Goal: Entertainment & Leisure: Consume media (video, audio)

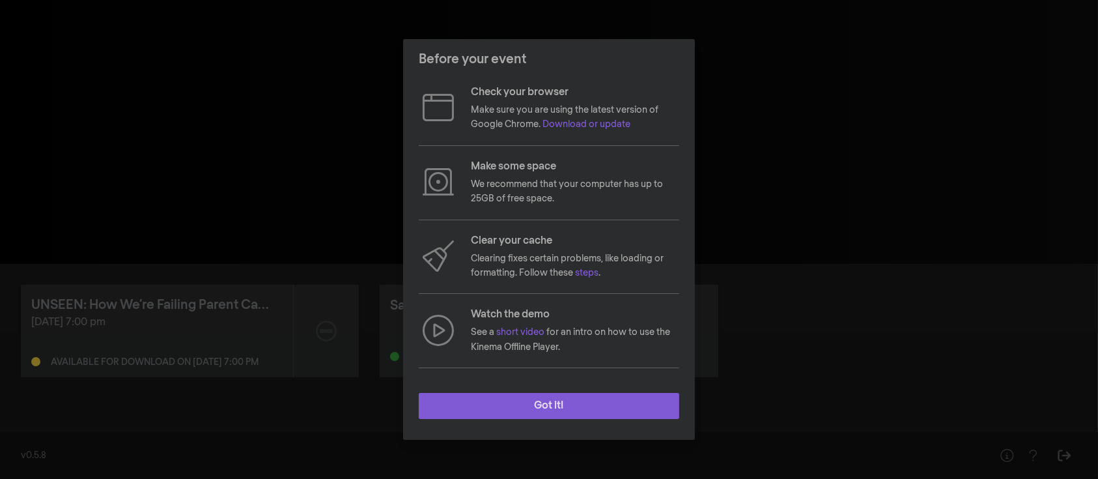
click at [549, 407] on button "Got it!" at bounding box center [549, 406] width 260 height 26
click at [587, 406] on button "Got it!" at bounding box center [549, 406] width 260 height 26
click at [473, 395] on button "Got it!" at bounding box center [549, 406] width 260 height 26
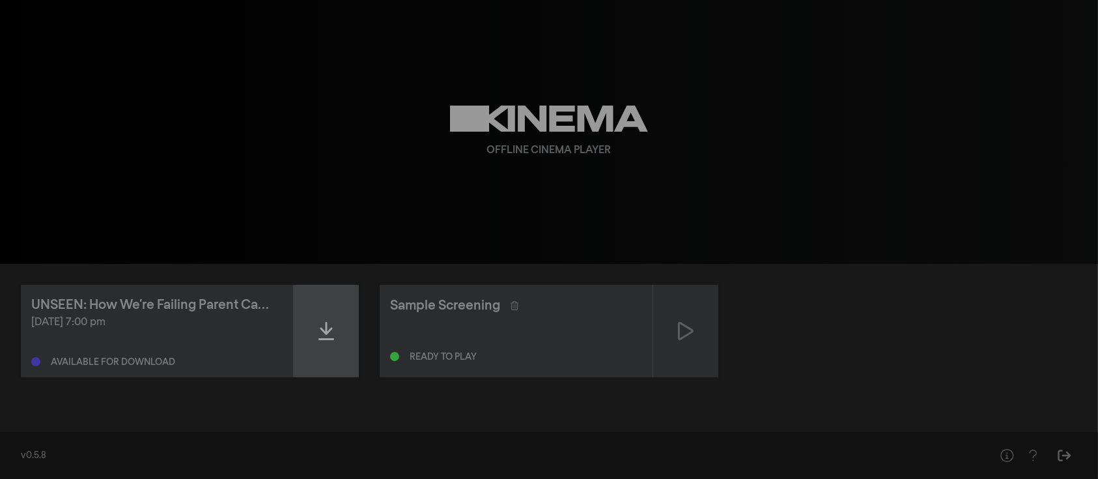
click at [318, 330] on icon at bounding box center [326, 330] width 16 height 21
click at [343, 323] on div at bounding box center [326, 331] width 65 height 92
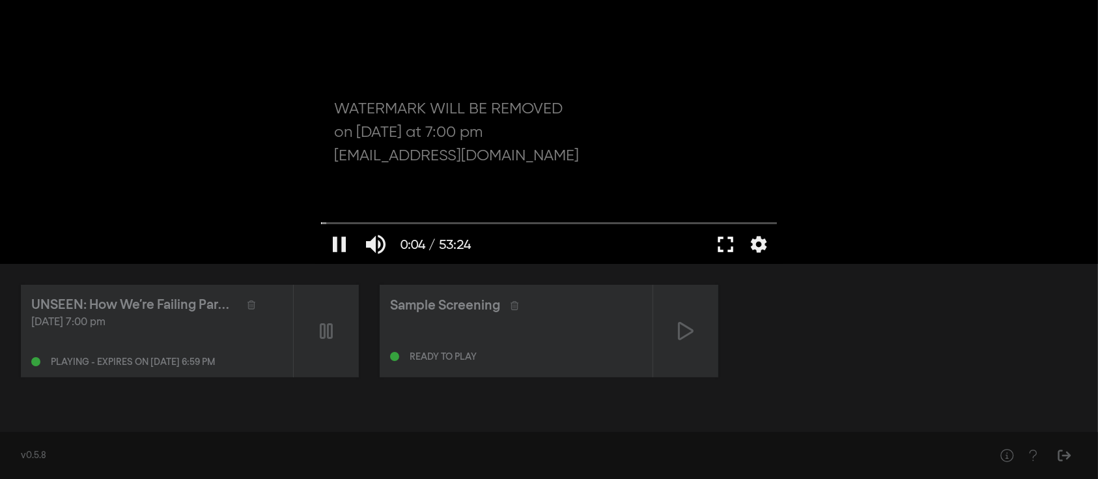
click at [724, 244] on button "fullscreen" at bounding box center [725, 244] width 36 height 39
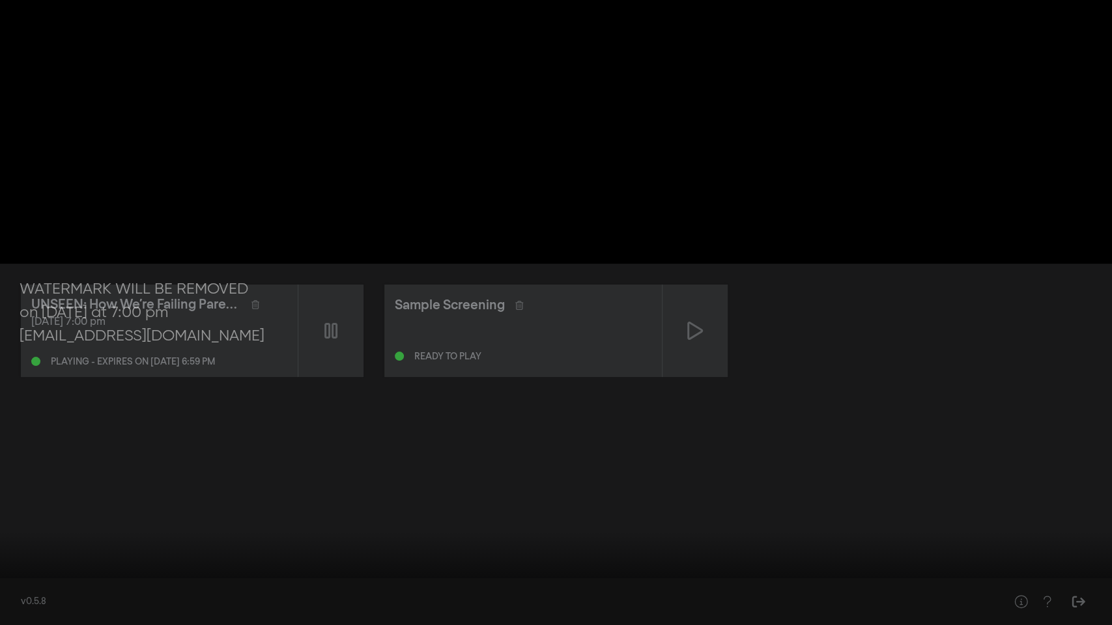
click at [1021, 444] on div at bounding box center [556, 312] width 1112 height 625
click at [1082, 478] on button "settings" at bounding box center [1087, 605] width 30 height 39
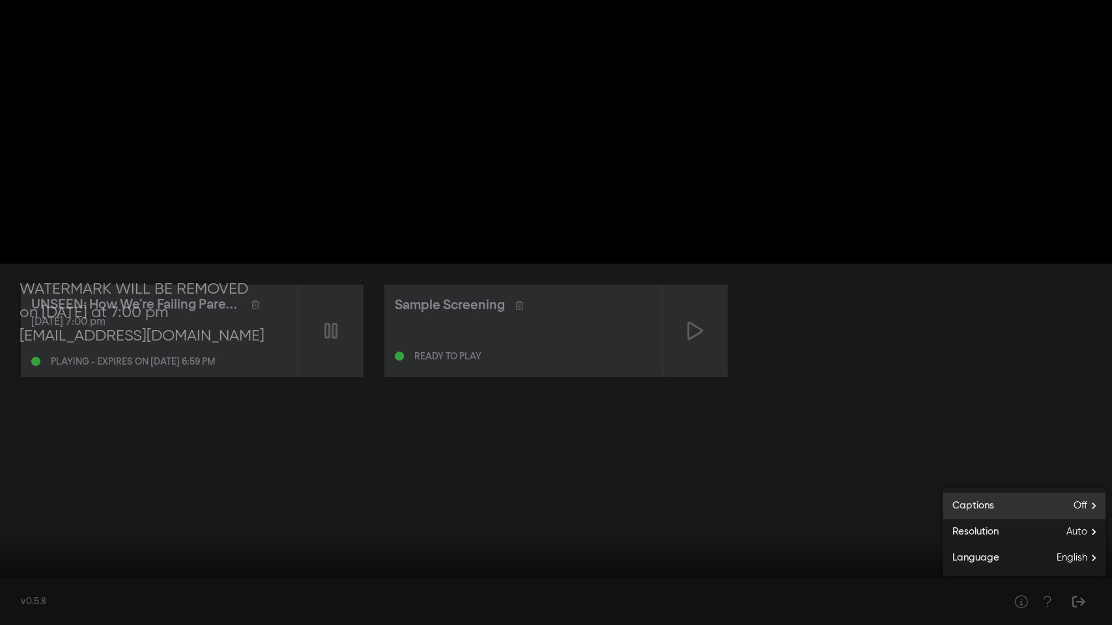
click at [1082, 478] on span "Off" at bounding box center [1089, 506] width 32 height 20
click at [1011, 478] on button "English" at bounding box center [1023, 523] width 163 height 20
click at [27, 478] on input "Seek" at bounding box center [556, 584] width 1099 height 8
click at [38, 478] on input "Seek" at bounding box center [556, 584] width 1099 height 8
drag, startPoint x: 38, startPoint y: 584, endPoint x: 68, endPoint y: 583, distance: 30.0
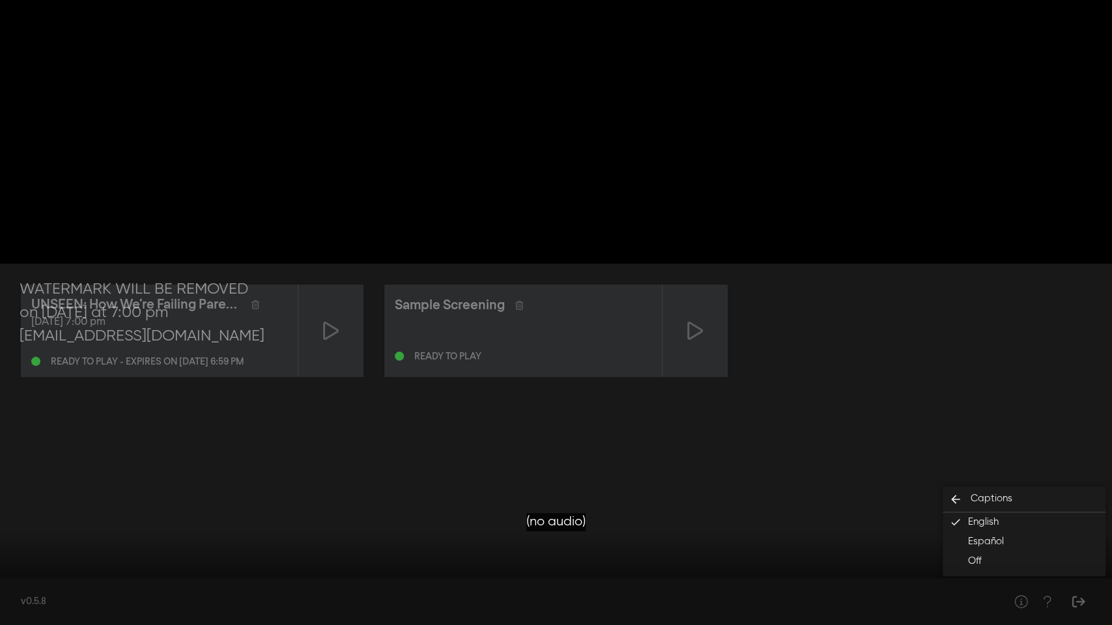
click at [68, 478] on input "Seek" at bounding box center [556, 584] width 1099 height 8
drag, startPoint x: 68, startPoint y: 583, endPoint x: 55, endPoint y: 584, distance: 13.0
click at [55, 478] on input "Seek" at bounding box center [556, 584] width 1099 height 8
click at [1089, 396] on div at bounding box center [556, 312] width 1112 height 625
click at [158, 478] on input "Seek" at bounding box center [556, 584] width 1099 height 8
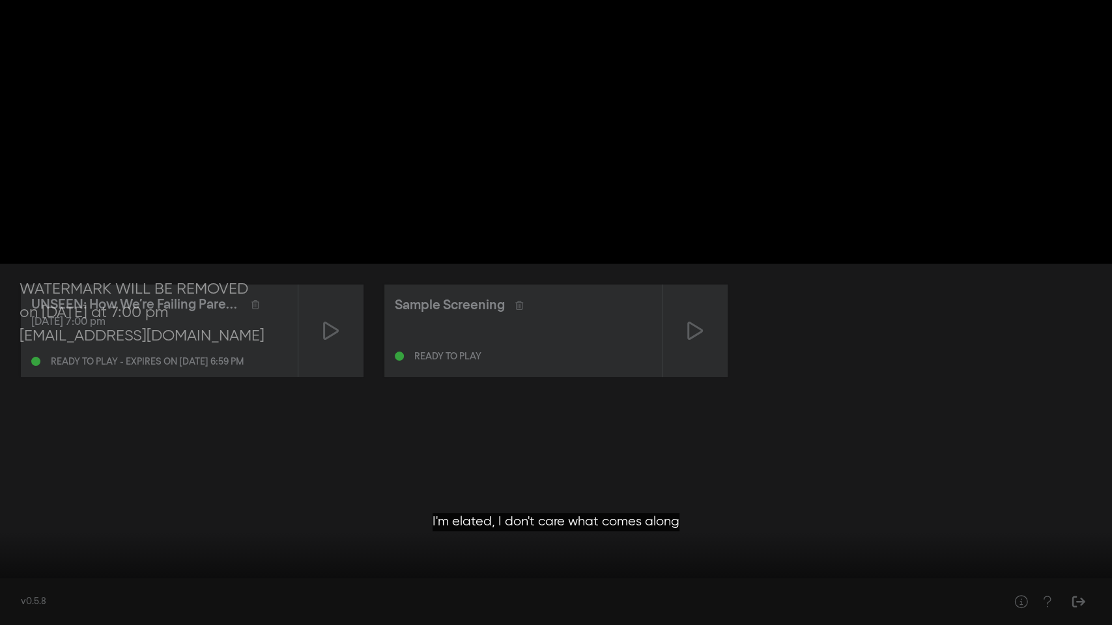
drag, startPoint x: 158, startPoint y: 582, endPoint x: 280, endPoint y: 575, distance: 122.0
click at [280, 478] on input "Seek" at bounding box center [556, 584] width 1099 height 8
drag, startPoint x: 284, startPoint y: 585, endPoint x: 302, endPoint y: 585, distance: 18.2
click at [302, 478] on input "Seek" at bounding box center [556, 584] width 1099 height 8
drag, startPoint x: 302, startPoint y: 585, endPoint x: 346, endPoint y: 584, distance: 44.3
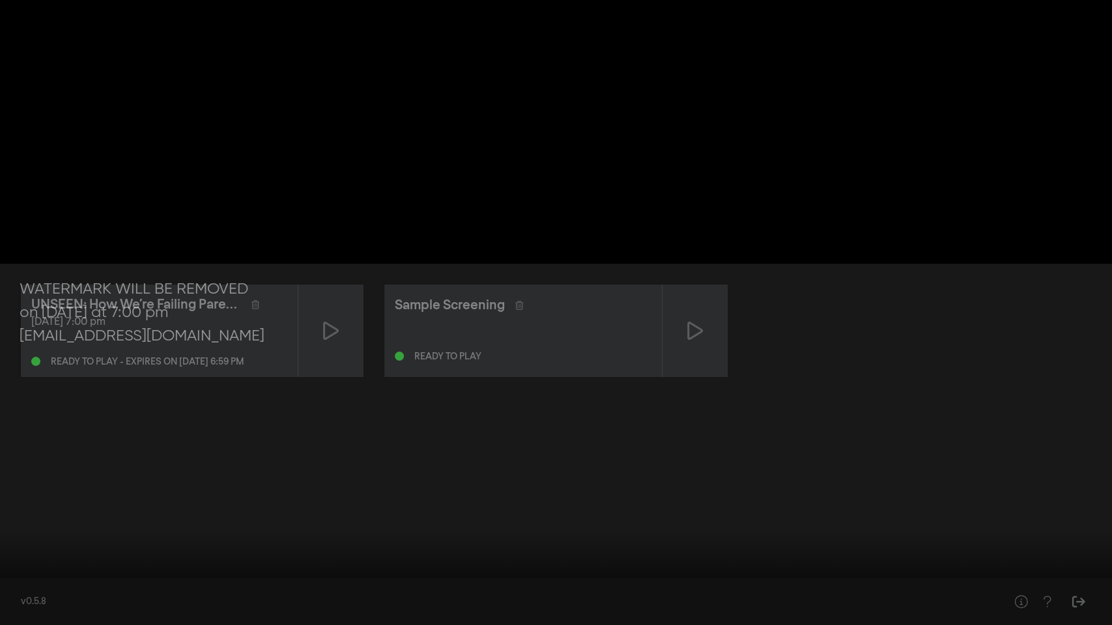
click at [346, 478] on input "Seek" at bounding box center [556, 584] width 1099 height 8
drag, startPoint x: 348, startPoint y: 584, endPoint x: 554, endPoint y: 574, distance: 206.7
click at [554, 478] on input "Seek" at bounding box center [556, 584] width 1099 height 8
drag, startPoint x: 551, startPoint y: 584, endPoint x: 33, endPoint y: 593, distance: 518.5
click at [33, 478] on input "Seek" at bounding box center [556, 584] width 1099 height 8
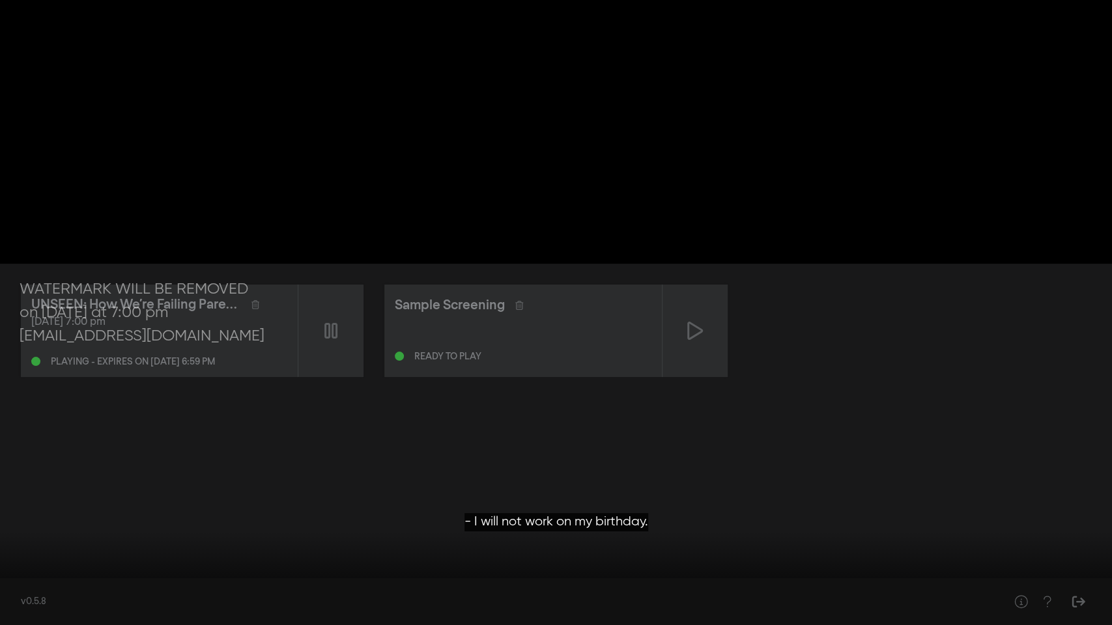
click at [781, 355] on div at bounding box center [556, 312] width 1112 height 625
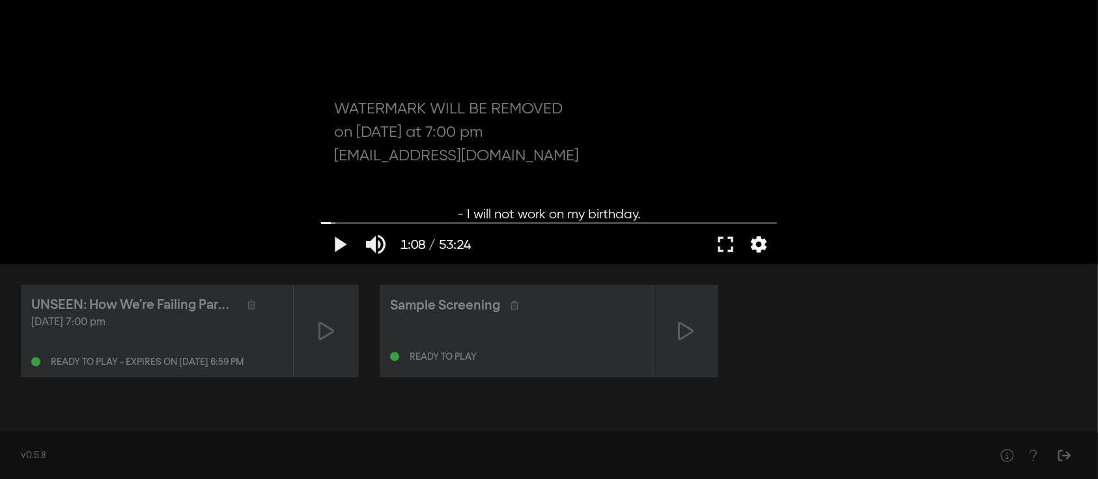
click at [763, 244] on button "settings" at bounding box center [759, 244] width 30 height 39
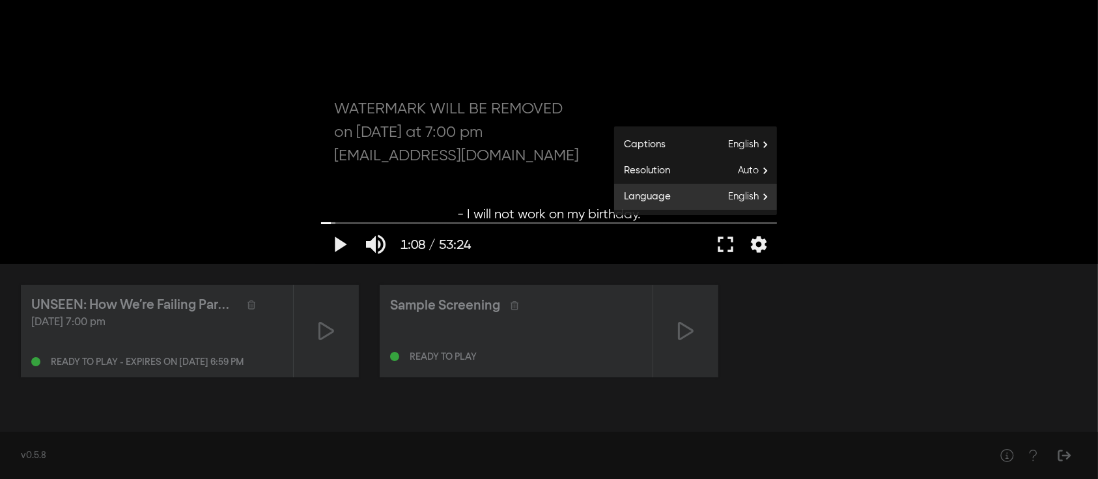
click at [765, 201] on span "English" at bounding box center [752, 197] width 49 height 20
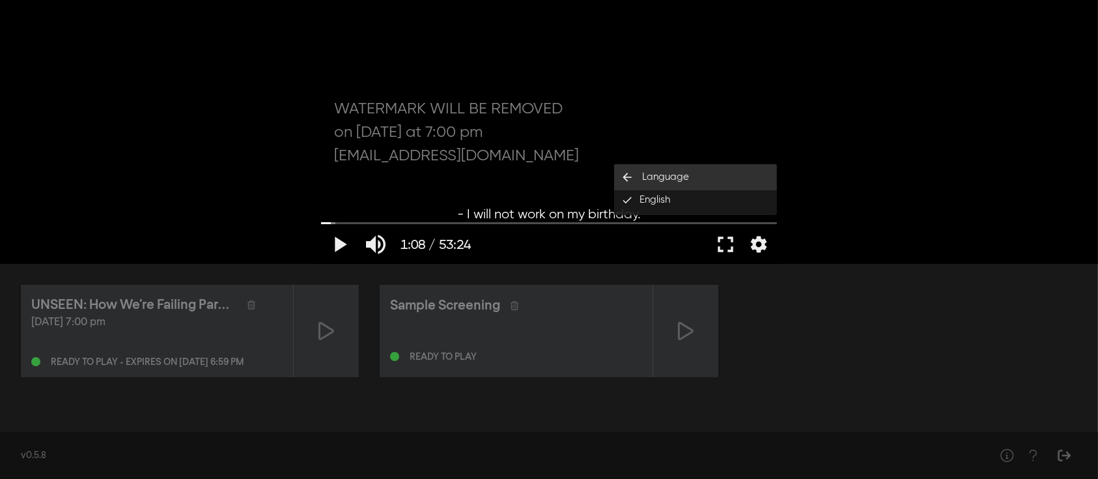
click at [667, 177] on span "Language" at bounding box center [665, 177] width 47 height 15
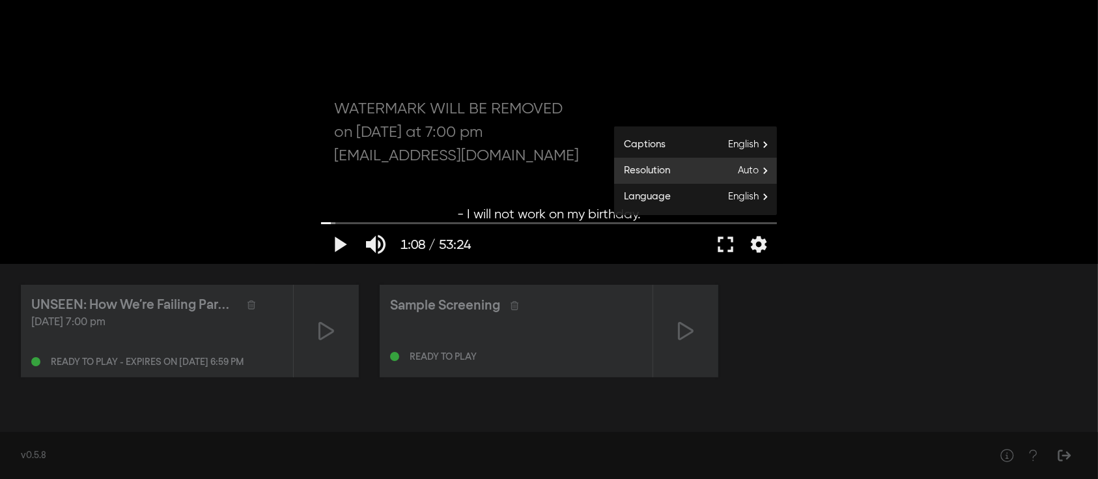
click at [744, 170] on span "Auto" at bounding box center [757, 171] width 39 height 20
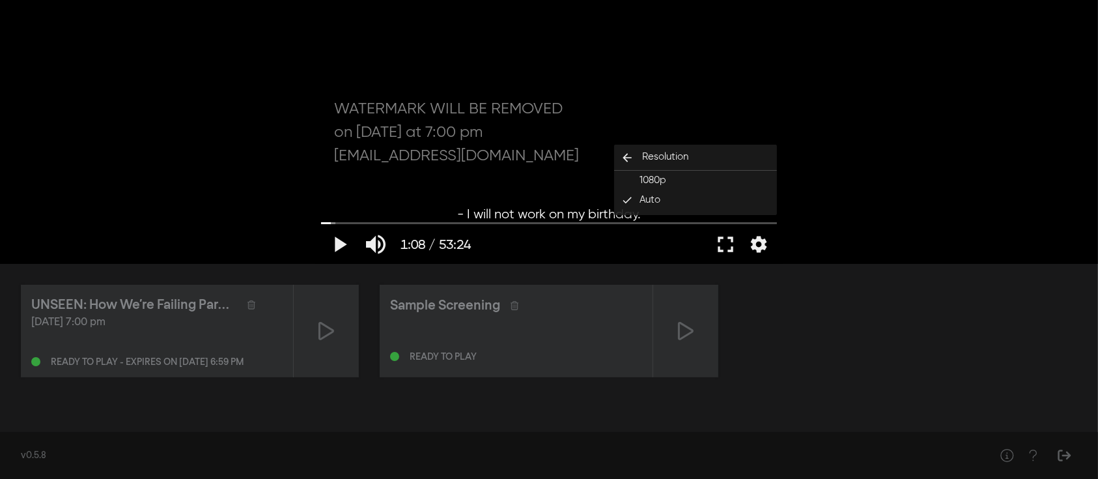
click at [938, 154] on div "play_arrow 1:08 / 53:24 volume_up fullscreen settings closed_caption Captions E…" at bounding box center [549, 132] width 1098 height 264
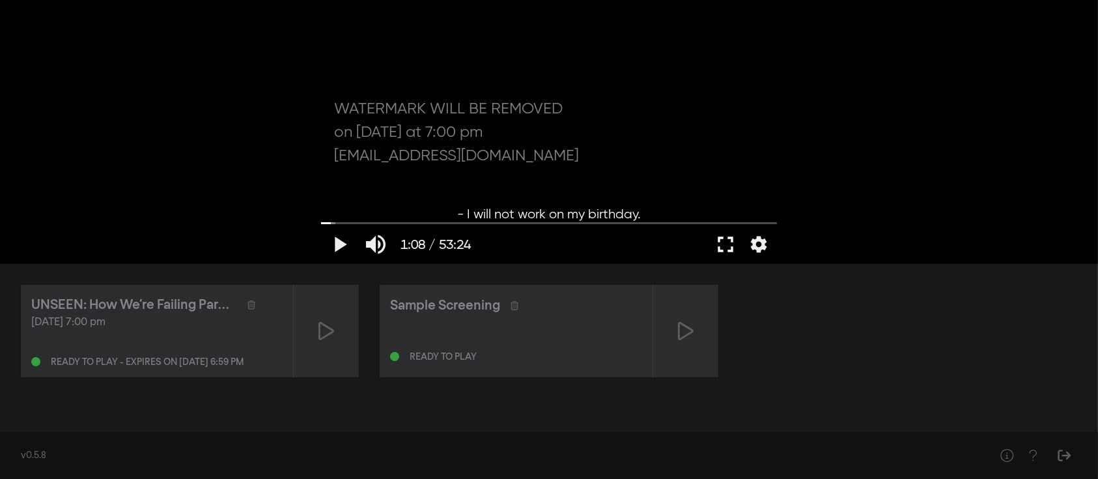
click at [729, 249] on button "fullscreen" at bounding box center [725, 244] width 36 height 39
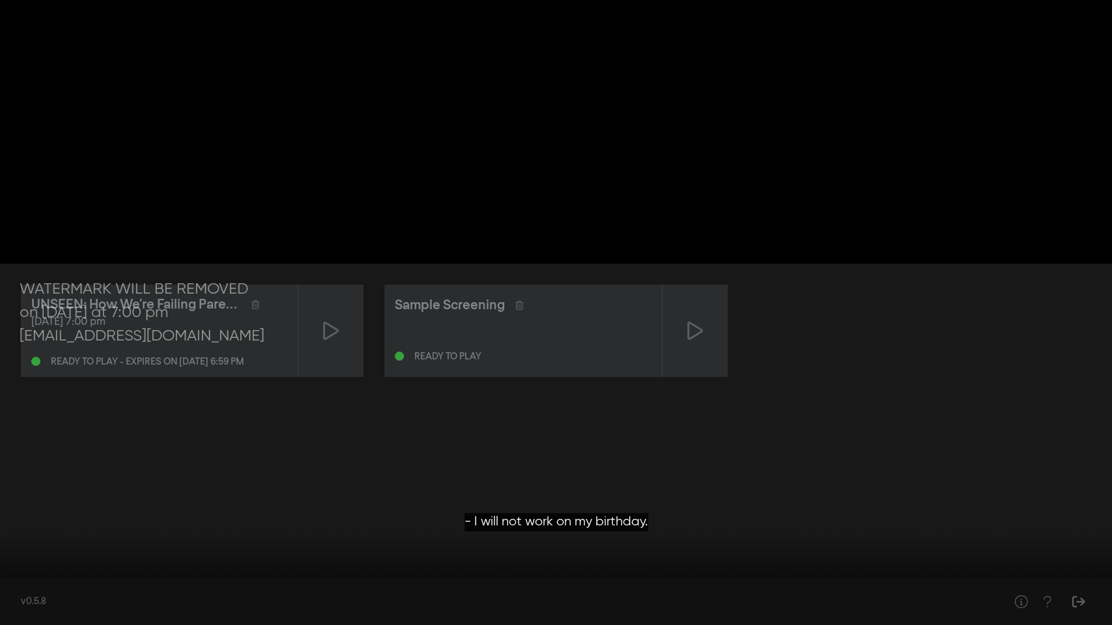
click at [21, 478] on button "play_arrow" at bounding box center [25, 605] width 36 height 39
drag, startPoint x: 31, startPoint y: 582, endPoint x: 569, endPoint y: 570, distance: 538.1
click at [569, 478] on input "Seek" at bounding box center [556, 584] width 1099 height 8
drag, startPoint x: 573, startPoint y: 584, endPoint x: 675, endPoint y: 578, distance: 101.7
click at [675, 478] on input "Seek" at bounding box center [556, 584] width 1099 height 8
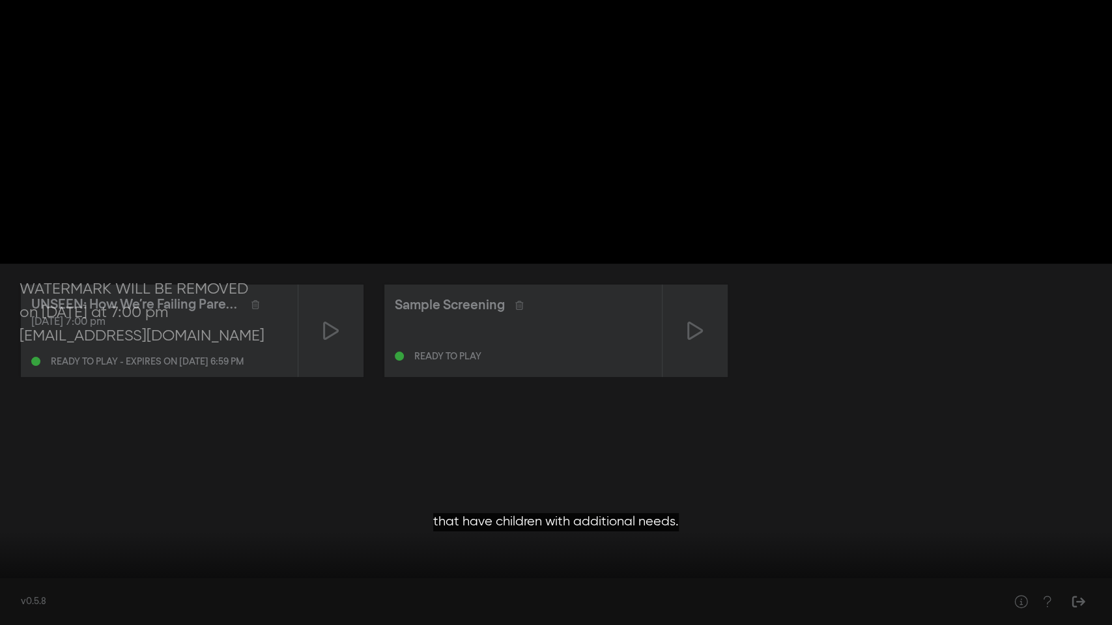
drag, startPoint x: 679, startPoint y: 584, endPoint x: 744, endPoint y: 578, distance: 66.0
click at [744, 478] on input "Seek" at bounding box center [556, 584] width 1099 height 8
drag, startPoint x: 744, startPoint y: 584, endPoint x: 818, endPoint y: 574, distance: 74.3
click at [818, 478] on input "Seek" at bounding box center [556, 584] width 1099 height 8
click at [729, 369] on div at bounding box center [556, 312] width 1112 height 625
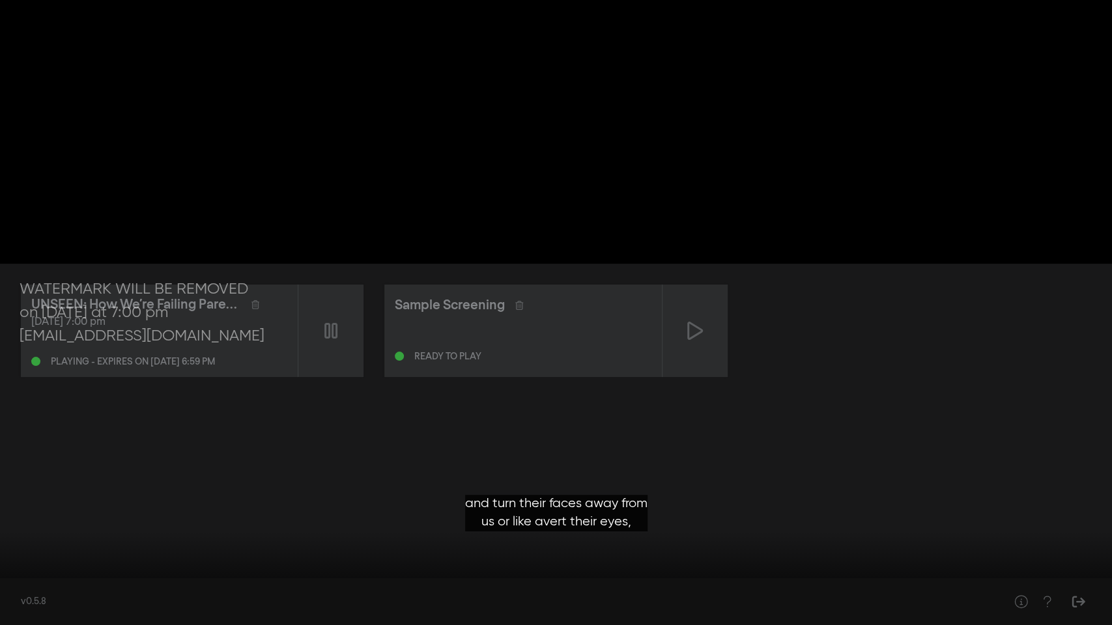
type input "2378.316466"
